Goal: Use online tool/utility: Utilize a website feature to perform a specific function

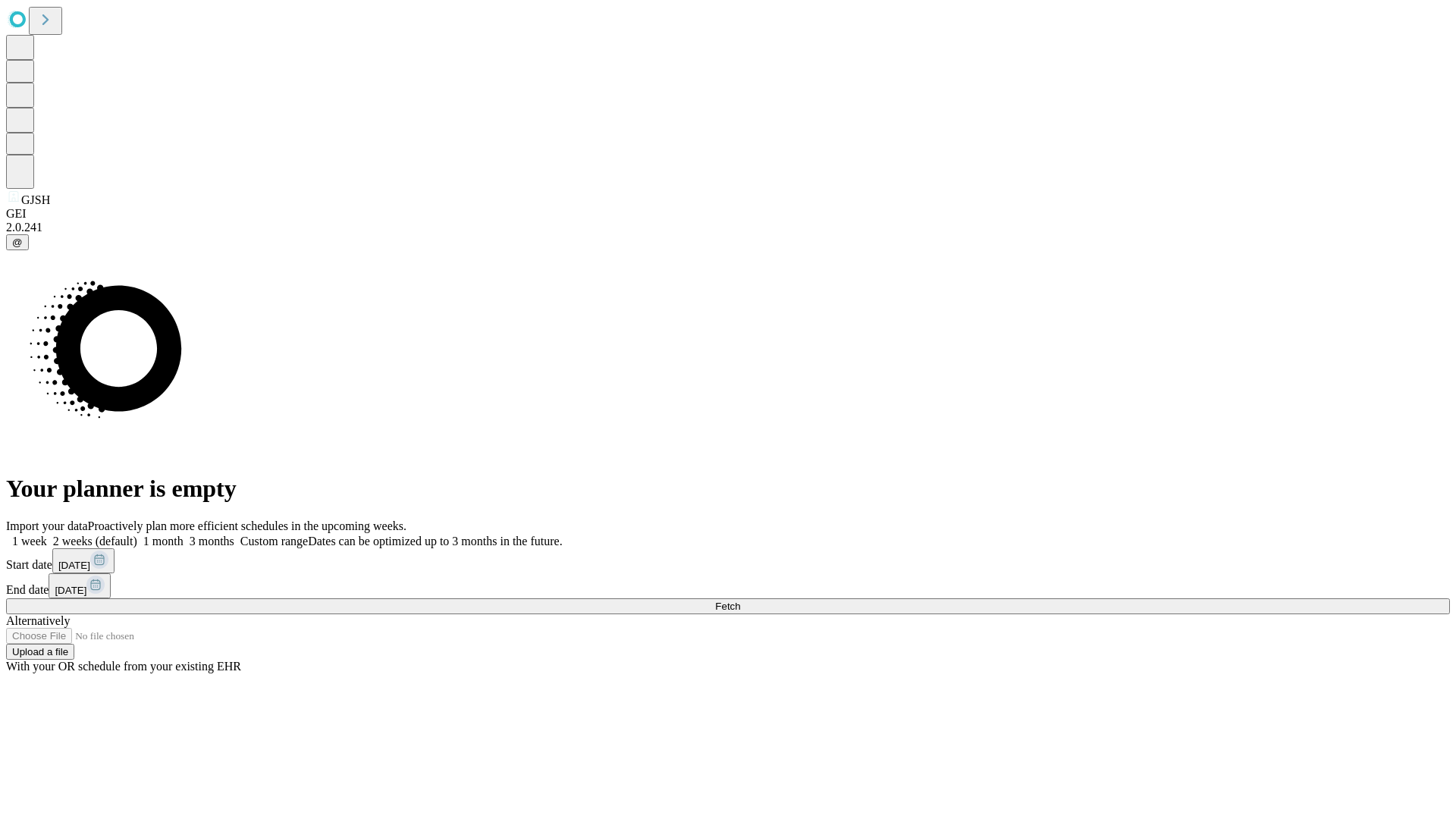
click at [740, 600] on span "Fetch" at bounding box center [727, 606] width 25 height 12
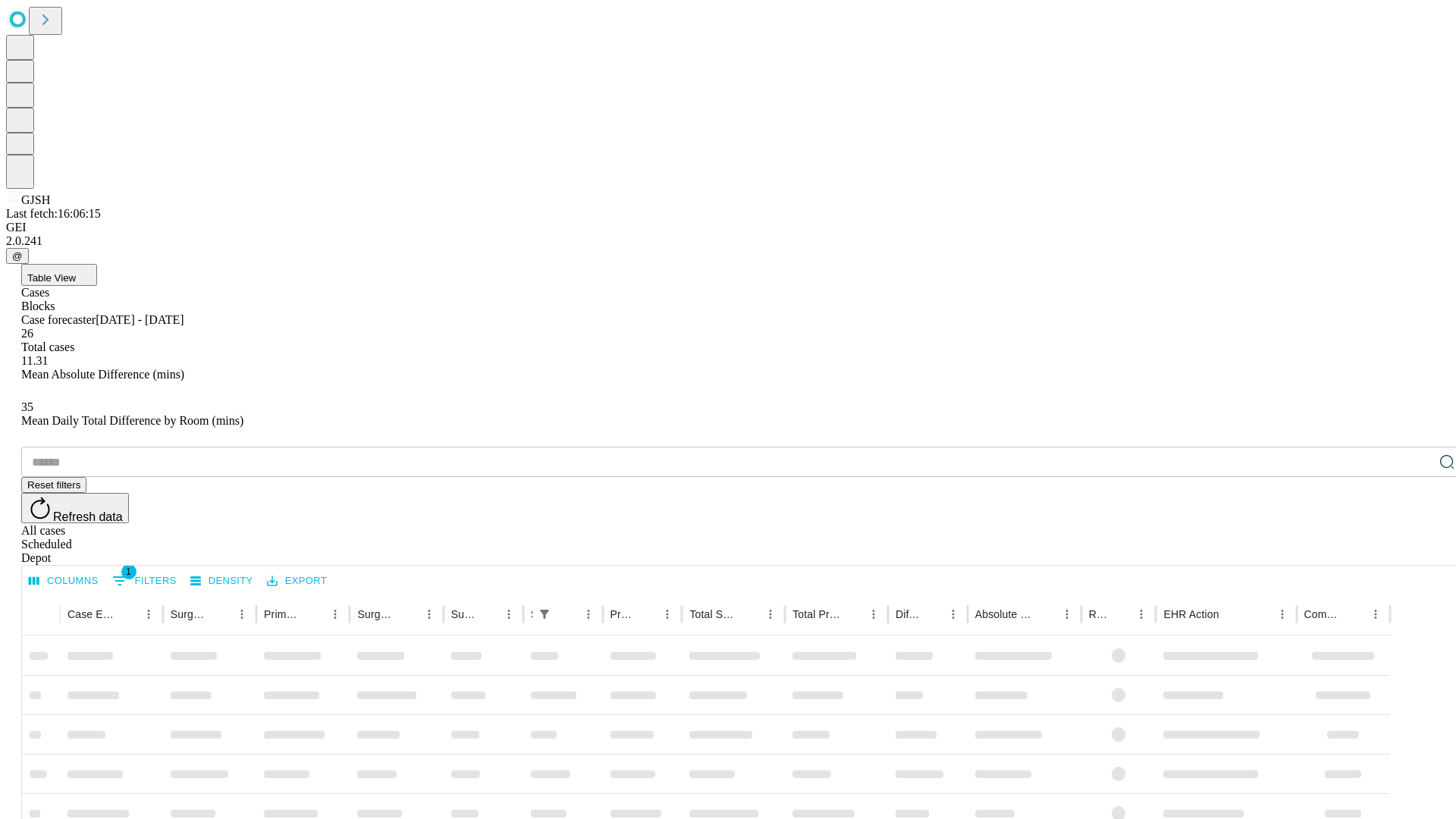
click at [76, 273] on span "Table View" at bounding box center [51, 279] width 48 height 12
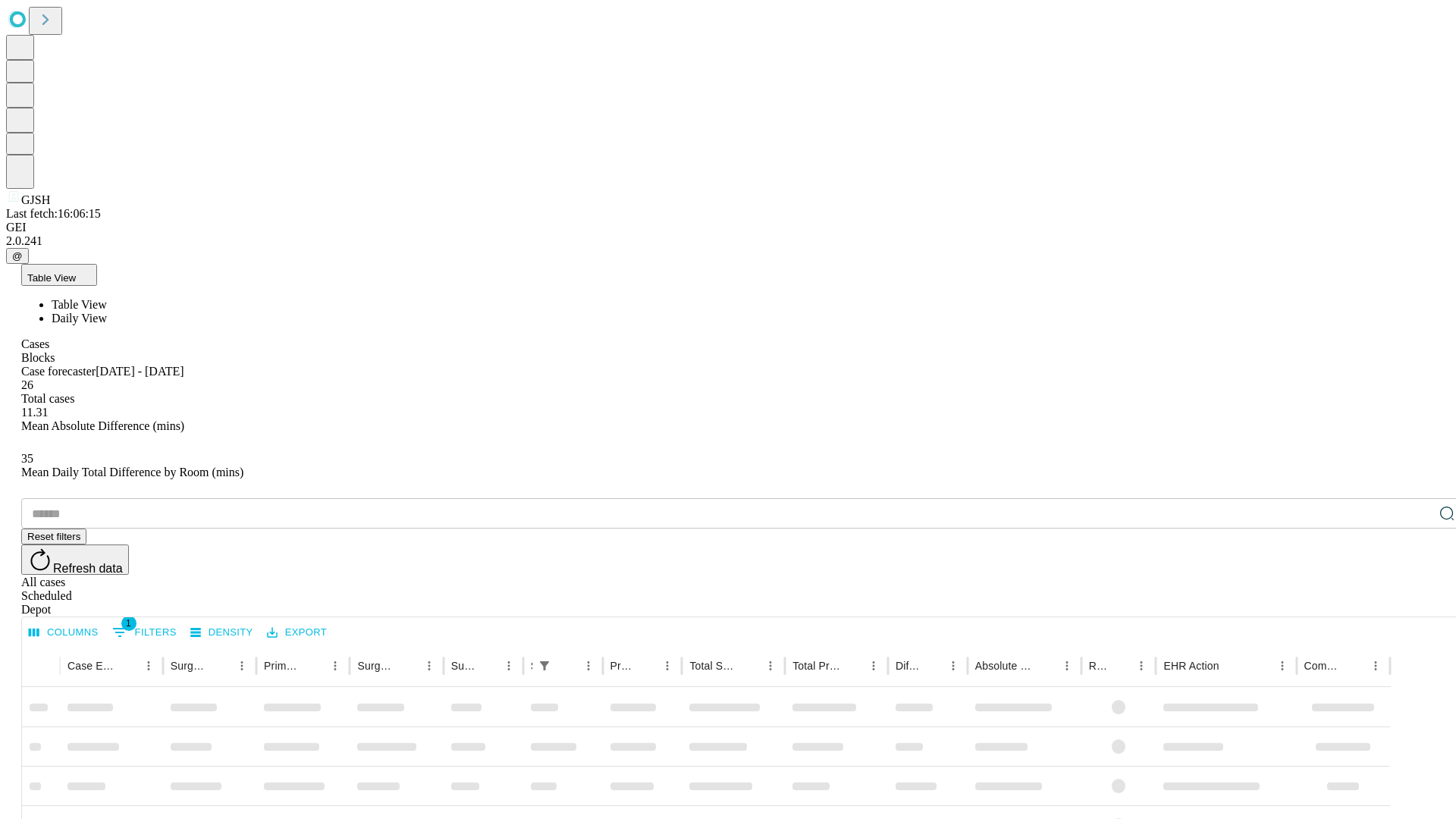
click at [107, 312] on span "Daily View" at bounding box center [79, 318] width 55 height 13
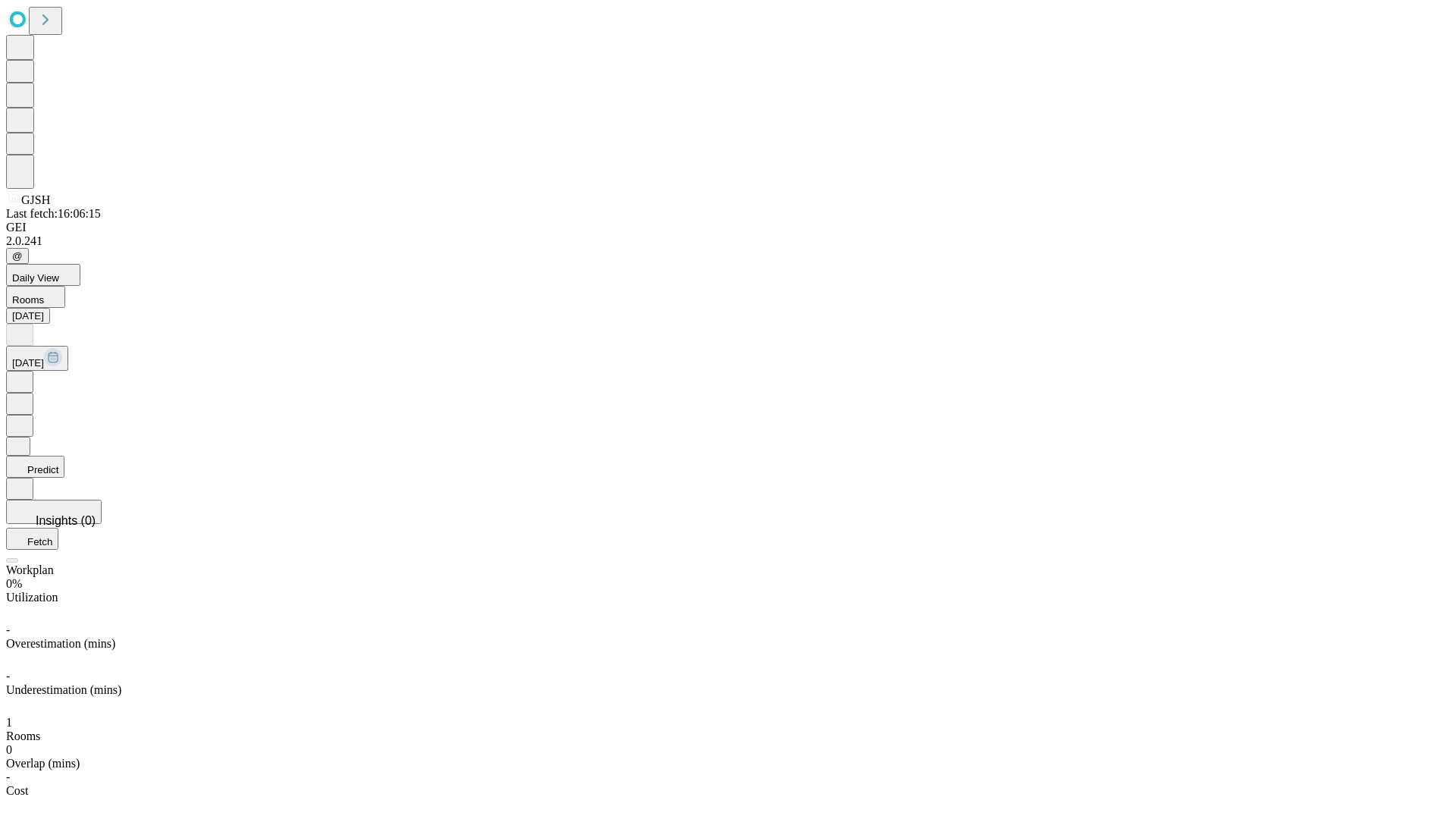
click at [64, 456] on button "Predict" at bounding box center [34, 467] width 58 height 22
